Goal: Task Accomplishment & Management: Complete application form

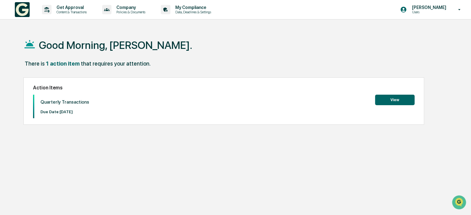
click at [391, 98] on button "View" at bounding box center [395, 100] width 40 height 11
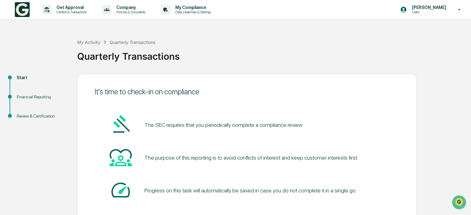
scroll to position [34, 0]
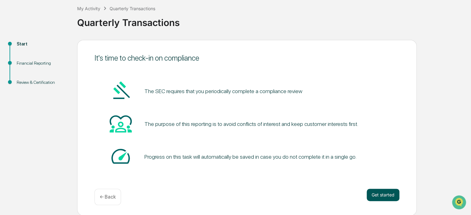
click at [382, 193] on button "Get started" at bounding box center [383, 194] width 33 height 12
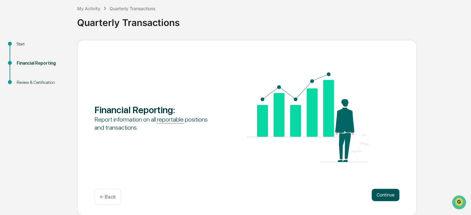
click at [382, 192] on button "Continue" at bounding box center [386, 194] width 28 height 12
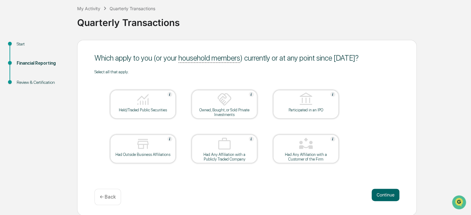
click at [136, 102] on img at bounding box center [143, 99] width 15 height 15
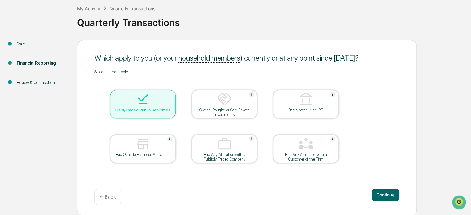
click at [162, 145] on div at bounding box center [143, 144] width 62 height 16
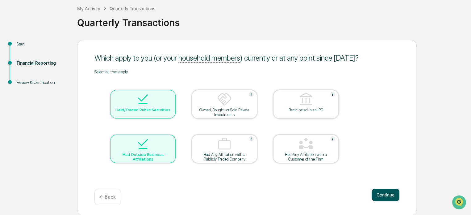
click at [387, 191] on button "Continue" at bounding box center [386, 194] width 28 height 12
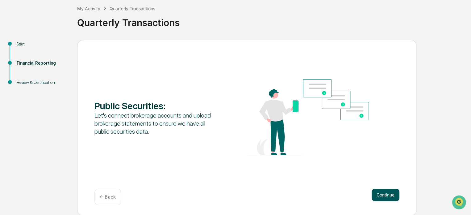
click at [383, 195] on button "Continue" at bounding box center [386, 194] width 28 height 12
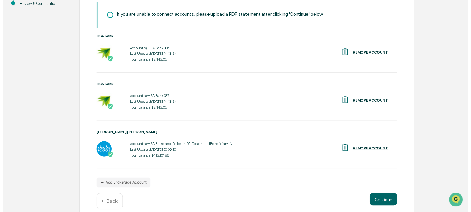
scroll to position [121, 0]
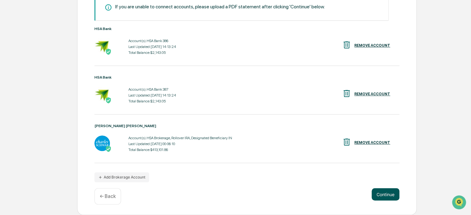
click at [386, 194] on button "Continue" at bounding box center [386, 194] width 28 height 12
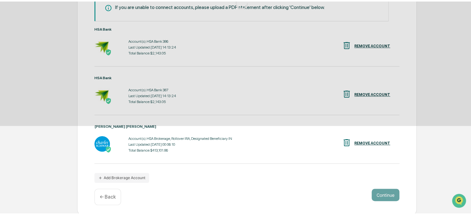
scroll to position [34, 0]
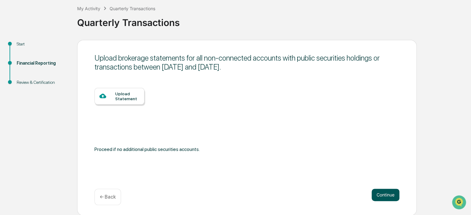
click at [379, 197] on button "Continue" at bounding box center [386, 194] width 28 height 12
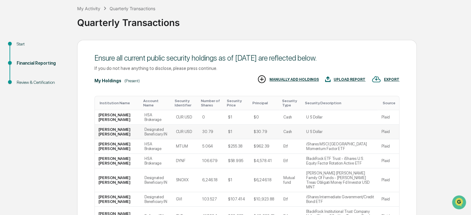
scroll to position [65, 0]
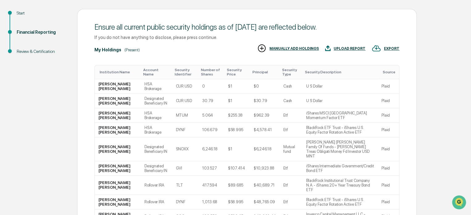
click at [146, 70] on div "Account Name" at bounding box center [156, 72] width 26 height 9
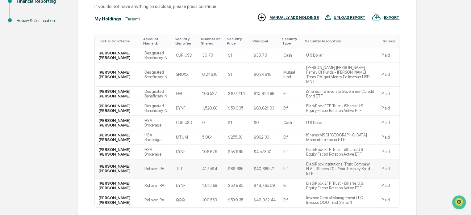
scroll to position [126, 0]
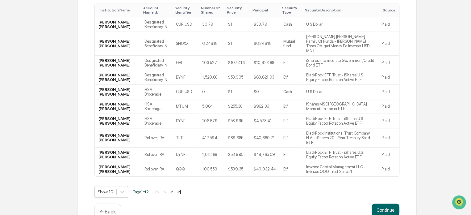
click at [174, 189] on button ">" at bounding box center [172, 191] width 6 height 5
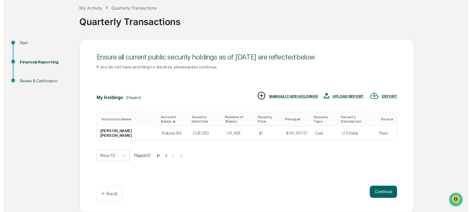
scroll to position [34, 0]
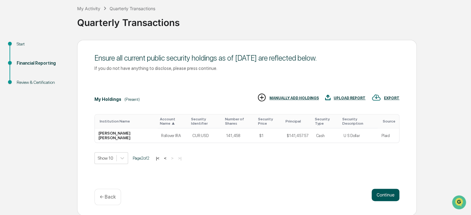
click at [391, 192] on button "Continue" at bounding box center [386, 194] width 28 height 12
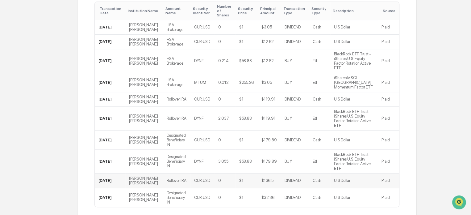
scroll to position [130, 0]
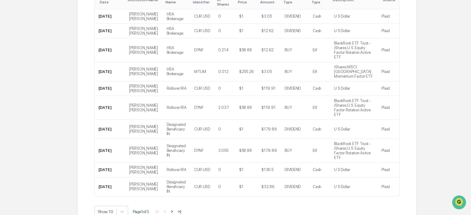
click at [174, 209] on button ">" at bounding box center [172, 211] width 6 height 5
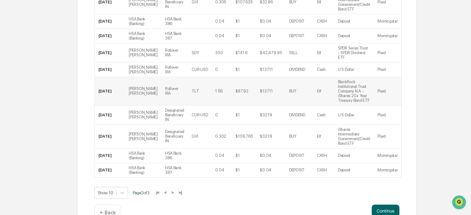
scroll to position [152, 0]
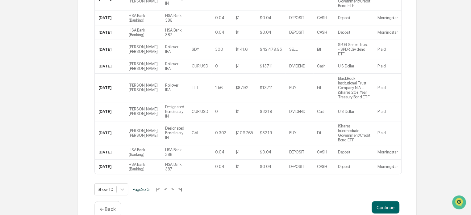
click at [175, 186] on button ">" at bounding box center [173, 188] width 6 height 5
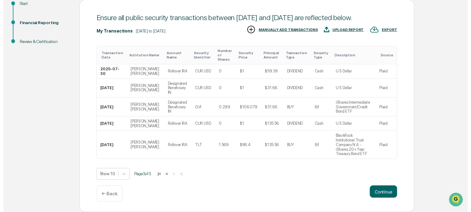
scroll to position [60, 0]
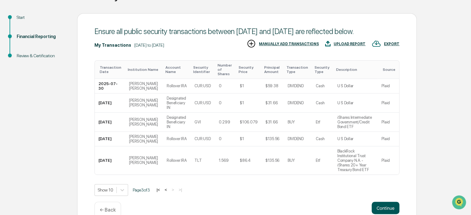
click at [381, 201] on button "Continue" at bounding box center [386, 207] width 28 height 12
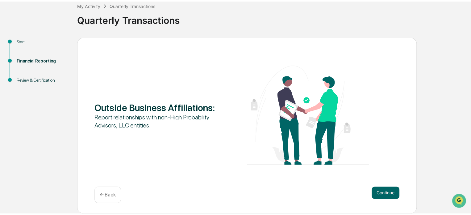
scroll to position [34, 0]
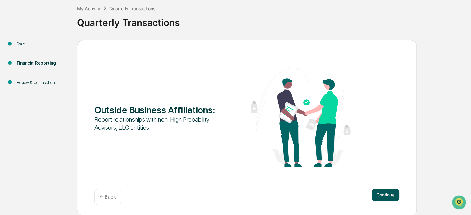
click at [384, 195] on button "Continue" at bounding box center [386, 194] width 28 height 12
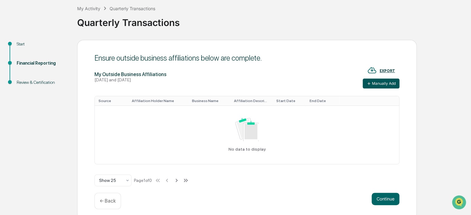
click at [382, 79] on button "Manually Add" at bounding box center [381, 83] width 37 height 10
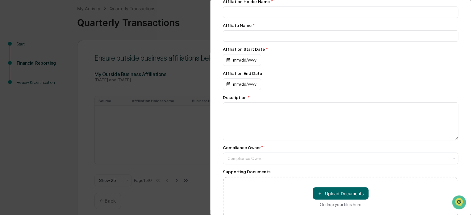
scroll to position [0, 0]
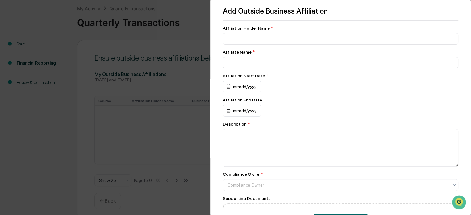
click at [121, 77] on div "Add Outside Business Affiliation Affiliation Holder Name * Affiliate Name * Aff…" at bounding box center [235, 107] width 471 height 215
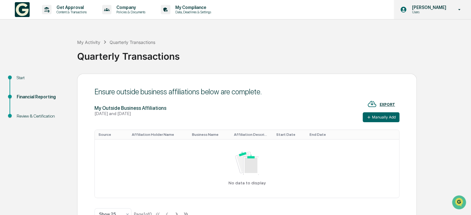
click at [459, 10] on icon at bounding box center [459, 10] width 11 height 6
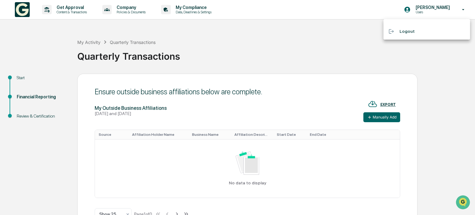
click at [267, 27] on div at bounding box center [237, 107] width 475 height 215
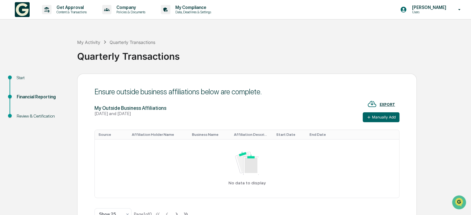
drag, startPoint x: 195, startPoint y: 7, endPoint x: 185, endPoint y: 37, distance: 31.0
click at [185, 37] on div "My Activity Quarterly Transactions Quarterly Transactions" at bounding box center [272, 51] width 391 height 44
click at [196, 10] on p "My Compliance" at bounding box center [193, 7] width 44 height 5
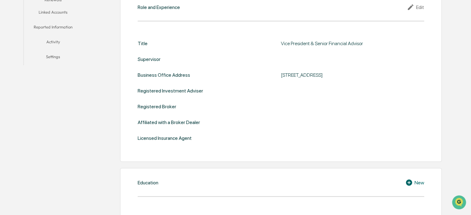
scroll to position [82, 0]
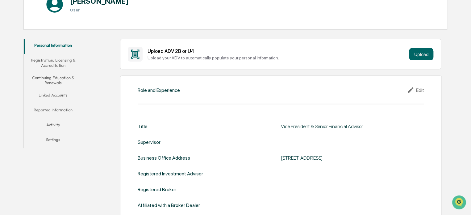
click at [63, 110] on button "Reported Information" at bounding box center [53, 111] width 59 height 15
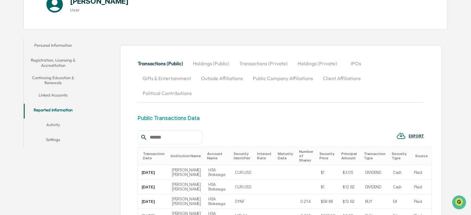
click at [227, 76] on button "Outside Affiliations" at bounding box center [222, 78] width 52 height 15
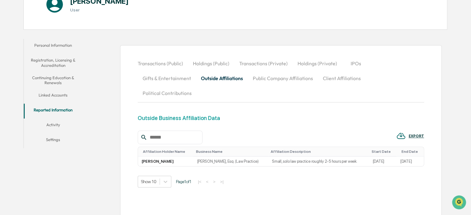
click at [410, 134] on div "EXPORT" at bounding box center [416, 136] width 15 height 4
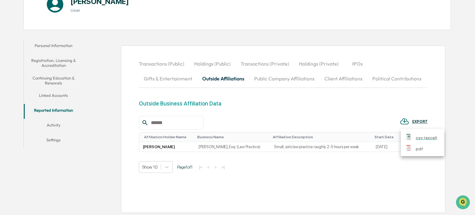
click at [422, 138] on p "csv (excel)" at bounding box center [426, 137] width 22 height 6
click at [169, 32] on div at bounding box center [237, 107] width 475 height 215
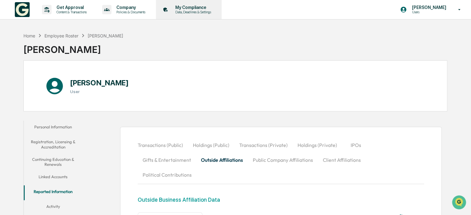
click at [192, 9] on p "My Compliance" at bounding box center [193, 7] width 44 height 5
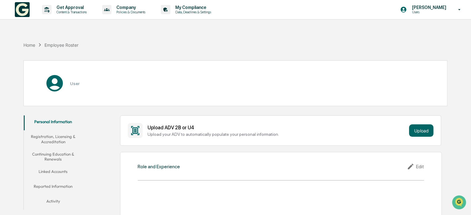
click at [21, 10] on img at bounding box center [22, 9] width 15 height 15
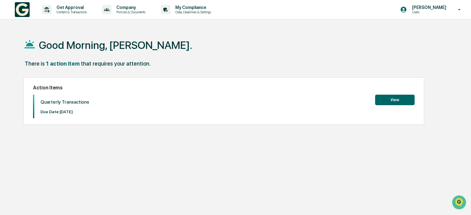
click at [391, 101] on button "View" at bounding box center [395, 100] width 40 height 11
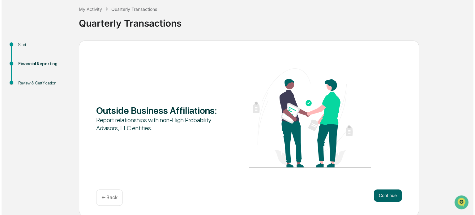
scroll to position [34, 0]
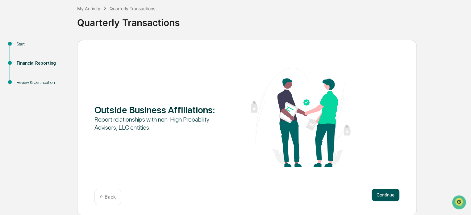
click at [383, 196] on button "Continue" at bounding box center [386, 194] width 28 height 12
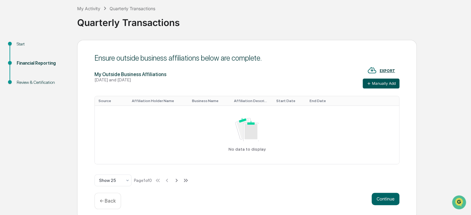
click at [366, 83] on button "Manually Add" at bounding box center [381, 83] width 37 height 10
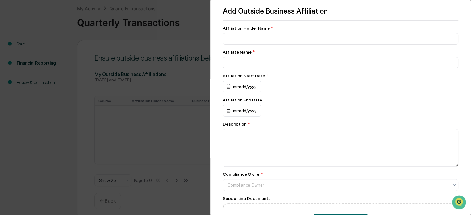
click at [80, 128] on div "Add Outside Business Affiliation Affiliation Holder Name * Affiliate Name * Aff…" at bounding box center [235, 107] width 471 height 215
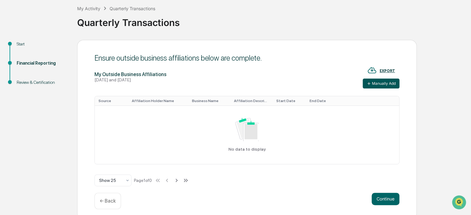
click at [377, 81] on button "Manually Add" at bounding box center [381, 83] width 37 height 10
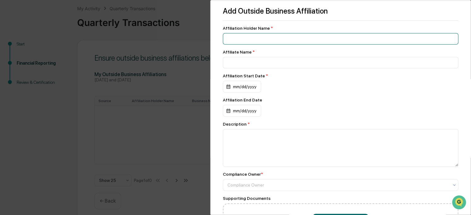
click at [267, 37] on input at bounding box center [341, 38] width 236 height 11
type input "**********"
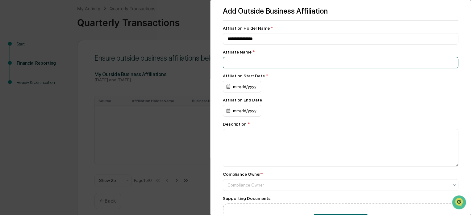
click at [264, 64] on input at bounding box center [341, 62] width 236 height 11
click at [285, 61] on input "**********" at bounding box center [341, 62] width 236 height 11
type input "**********"
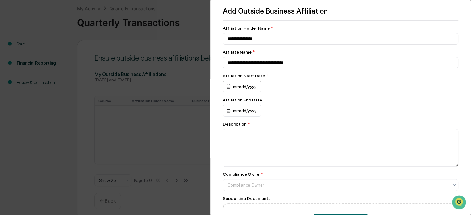
click at [235, 90] on div "mm/dd/yyyy" at bounding box center [242, 87] width 38 height 12
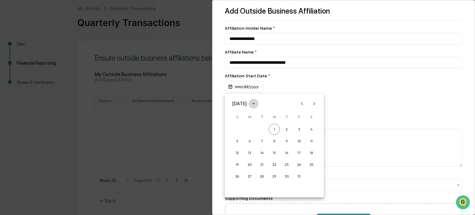
click at [257, 103] on icon "calendar view is open, switch to year view" at bounding box center [253, 103] width 7 height 7
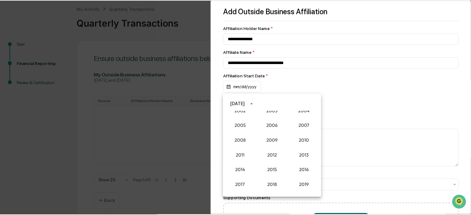
scroll to position [510, 0]
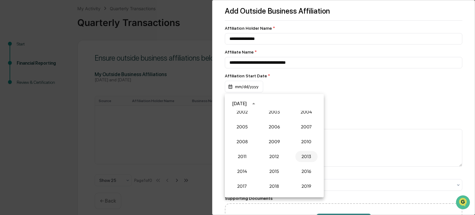
click at [301, 154] on button "2013" at bounding box center [306, 156] width 22 height 11
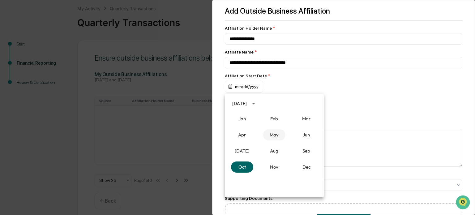
click at [277, 133] on button "May" at bounding box center [274, 134] width 22 height 11
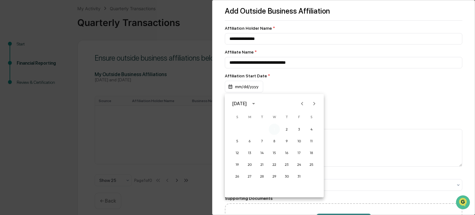
click at [276, 129] on button "1" at bounding box center [273, 129] width 11 height 11
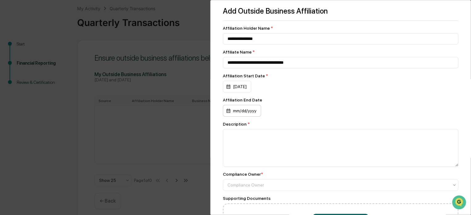
click at [252, 112] on div "mm/dd/yyyy" at bounding box center [242, 111] width 38 height 12
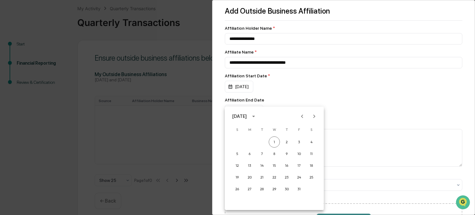
click at [281, 93] on div at bounding box center [237, 107] width 475 height 215
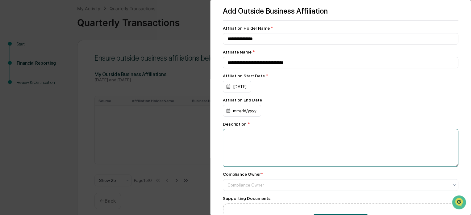
click at [245, 141] on textarea at bounding box center [341, 148] width 236 height 38
click at [288, 143] on textarea at bounding box center [341, 148] width 236 height 38
paste textarea "**********"
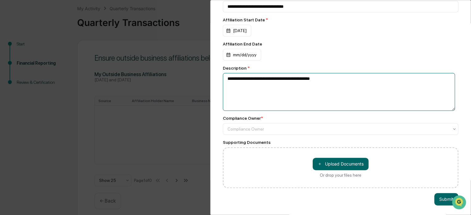
scroll to position [61, 0]
type textarea "**********"
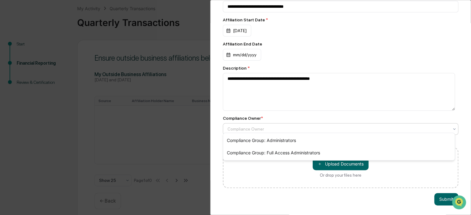
click at [315, 126] on div at bounding box center [339, 129] width 222 height 6
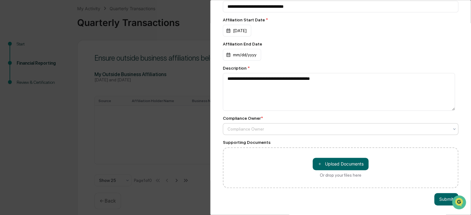
click at [315, 126] on div at bounding box center [339, 129] width 222 height 6
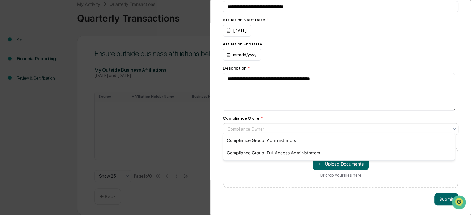
click at [439, 126] on div at bounding box center [339, 129] width 222 height 6
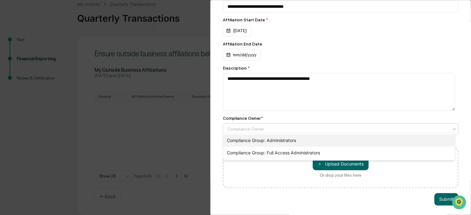
click at [292, 141] on div "Compliance Group: Administrators" at bounding box center [339, 140] width 232 height 12
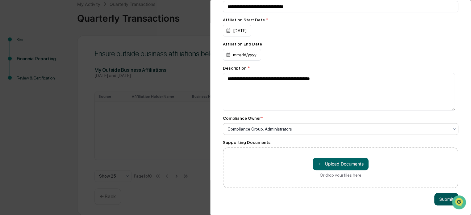
click at [443, 195] on button "Submit" at bounding box center [447, 199] width 24 height 12
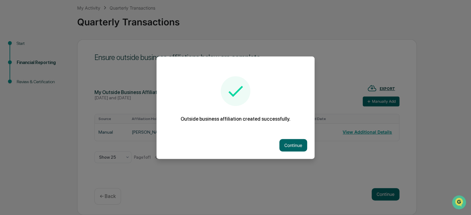
scroll to position [34, 0]
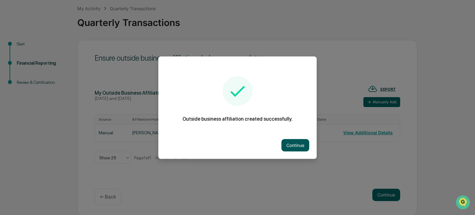
click at [288, 142] on button "Continue" at bounding box center [295, 145] width 28 height 12
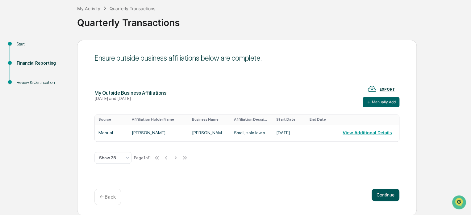
click at [391, 194] on button "Continue" at bounding box center [386, 194] width 28 height 12
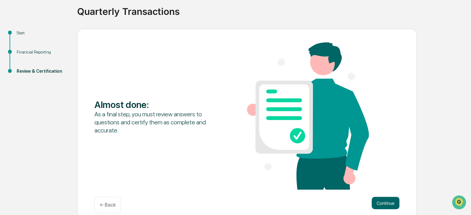
scroll to position [53, 0]
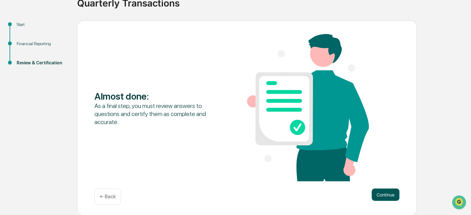
click at [384, 192] on button "Continue" at bounding box center [386, 194] width 28 height 12
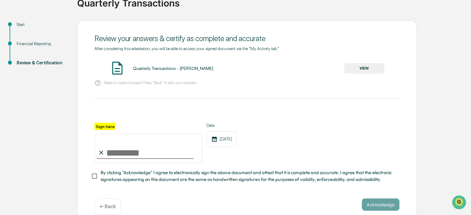
click at [363, 67] on button "VIEW" at bounding box center [365, 68] width 40 height 11
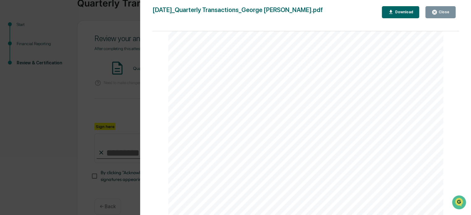
scroll to position [0, 0]
click at [442, 11] on div "Close" at bounding box center [444, 12] width 12 height 4
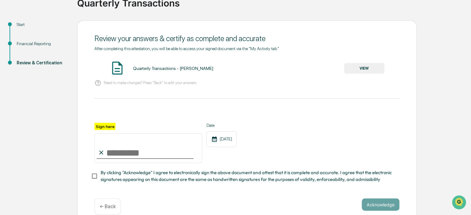
click at [113, 148] on input "Sign here" at bounding box center [149, 148] width 108 height 30
type input "**********"
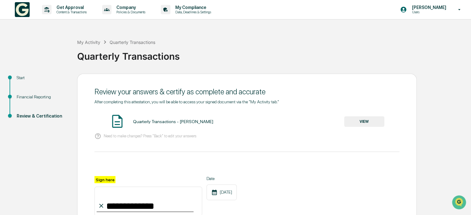
click at [40, 96] on div "Financial Reporting" at bounding box center [42, 97] width 51 height 6
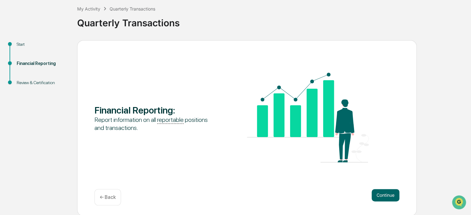
scroll to position [34, 0]
click at [387, 196] on button "Continue" at bounding box center [386, 194] width 28 height 12
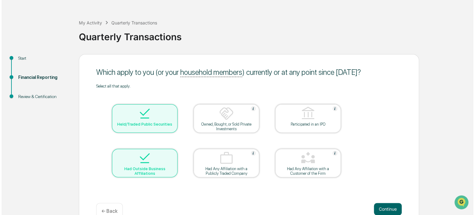
scroll to position [0, 0]
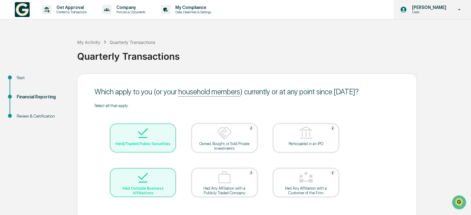
click at [461, 9] on icon at bounding box center [459, 10] width 11 height 6
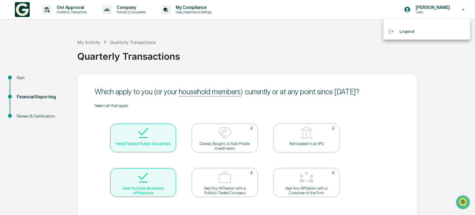
click at [408, 32] on li "Logout" at bounding box center [426, 31] width 87 height 11
